Goal: Information Seeking & Learning: Learn about a topic

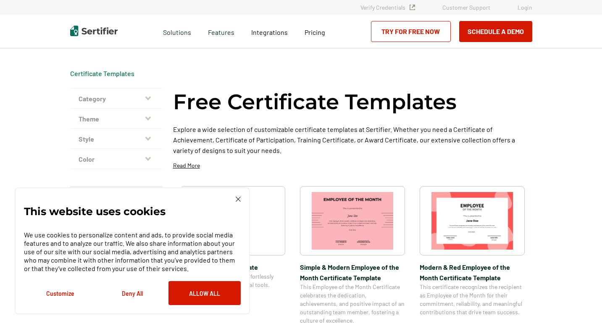
click at [149, 99] on icon "button" at bounding box center [147, 98] width 5 height 4
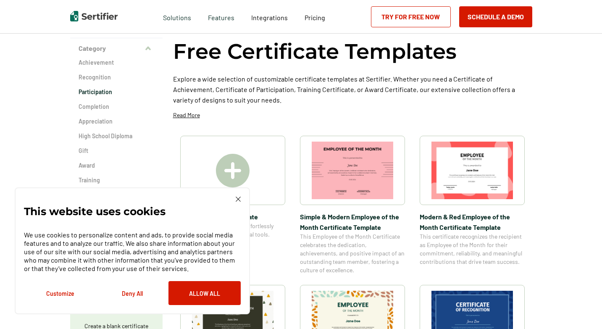
scroll to position [51, 0]
click at [240, 200] on img at bounding box center [238, 199] width 5 height 5
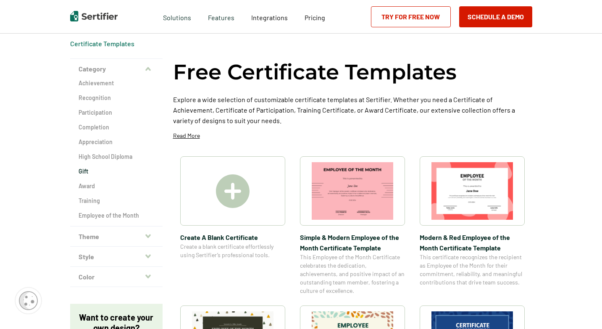
scroll to position [29, 0]
click at [95, 202] on h2 "Training" at bounding box center [117, 201] width 76 height 8
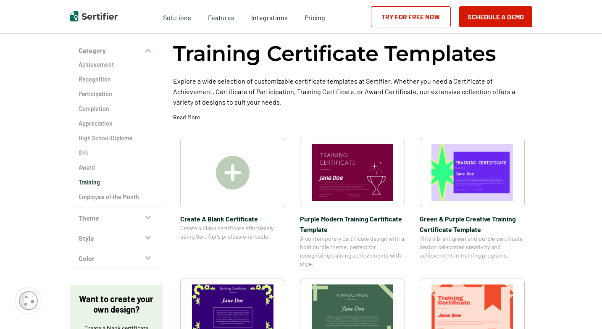
scroll to position [49, 0]
click at [148, 216] on icon "button" at bounding box center [147, 217] width 5 height 4
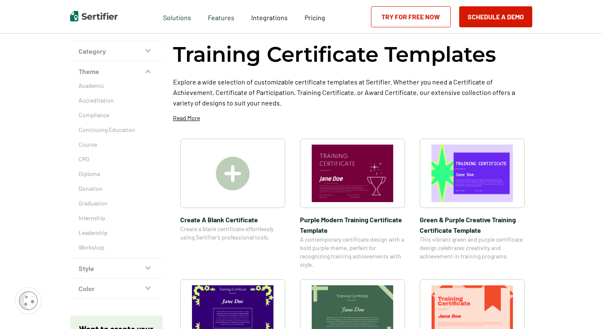
scroll to position [47, 0]
click at [94, 143] on p "Course" at bounding box center [117, 145] width 76 height 8
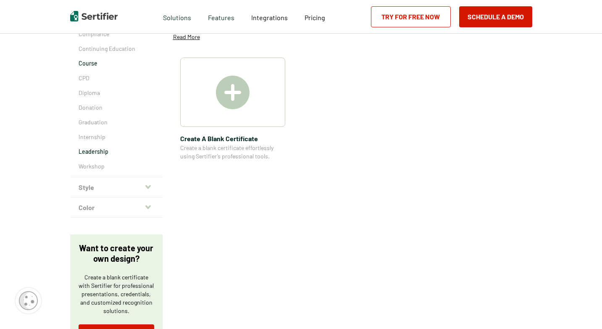
scroll to position [138, 0]
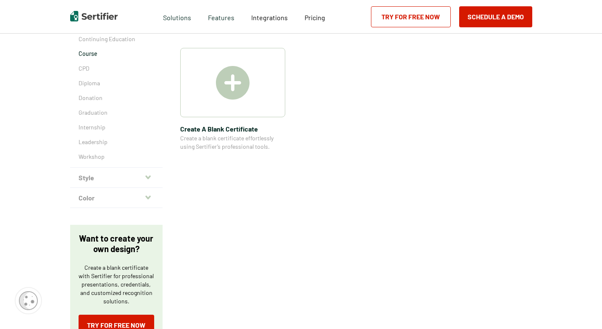
click at [150, 170] on button "Style" at bounding box center [116, 178] width 92 height 20
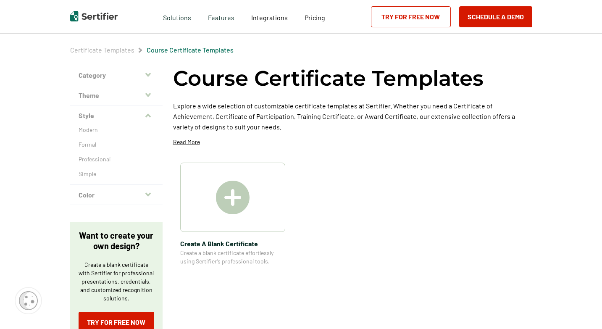
scroll to position [22, 0]
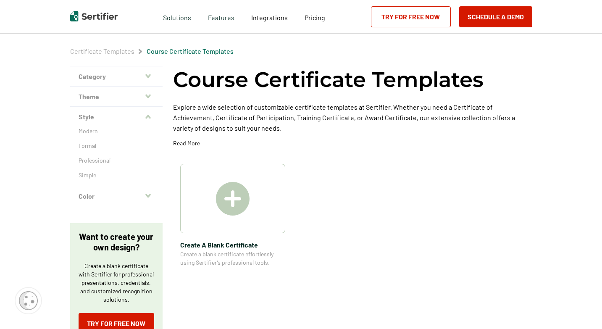
click at [147, 194] on icon "button" at bounding box center [147, 196] width 5 height 4
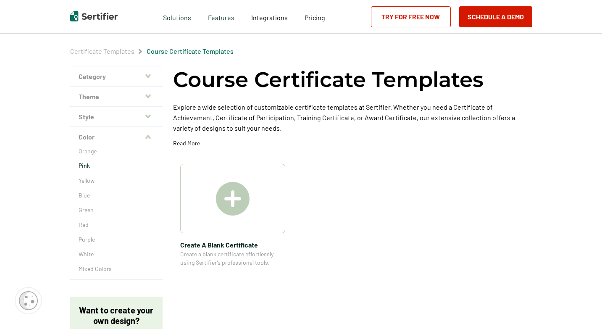
click at [95, 167] on p "Pink" at bounding box center [117, 166] width 76 height 8
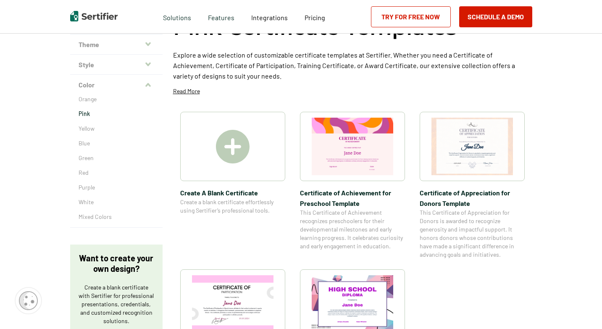
scroll to position [69, 0]
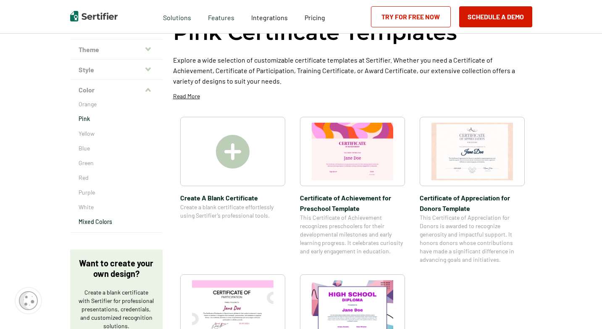
click at [95, 222] on p "Mixed Colors" at bounding box center [117, 222] width 76 height 8
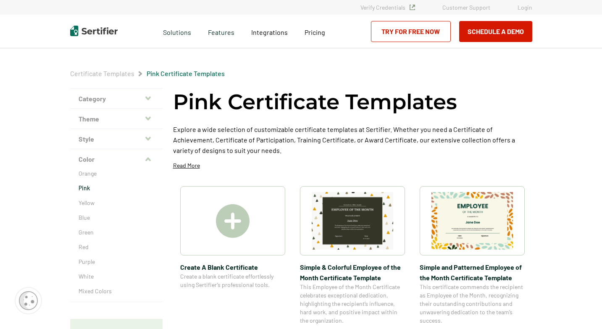
scroll to position [69, 0]
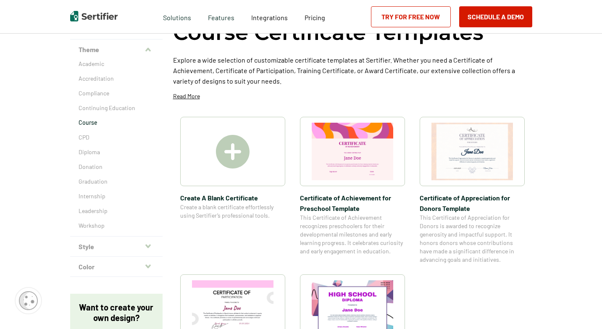
scroll to position [22, 0]
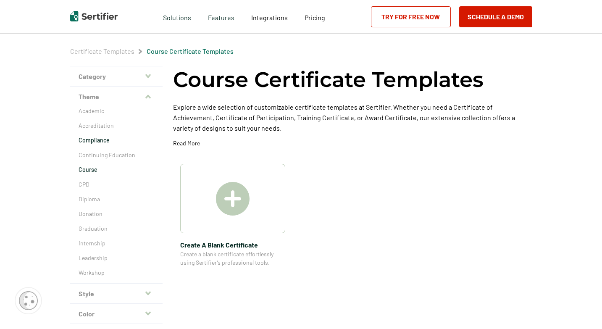
click at [99, 140] on p "Compliance" at bounding box center [117, 140] width 76 height 8
